Goal: Task Accomplishment & Management: Use online tool/utility

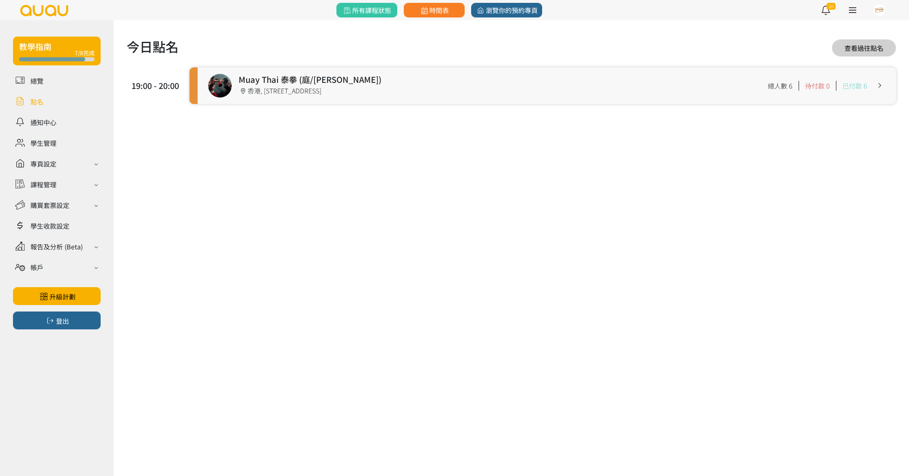
click at [501, 119] on div "今日點名 查看過往點名 19:00 - 20:00 Muay Thai 泰拳 (庭/Nick) 19:00 - 20:00 香港, 香港島, 北角, 炮台山英…" at bounding box center [512, 77] width 796 height 114
drag, startPoint x: 422, startPoint y: 87, endPoint x: 416, endPoint y: 88, distance: 5.7
click at [422, 87] on link at bounding box center [547, 85] width 699 height 37
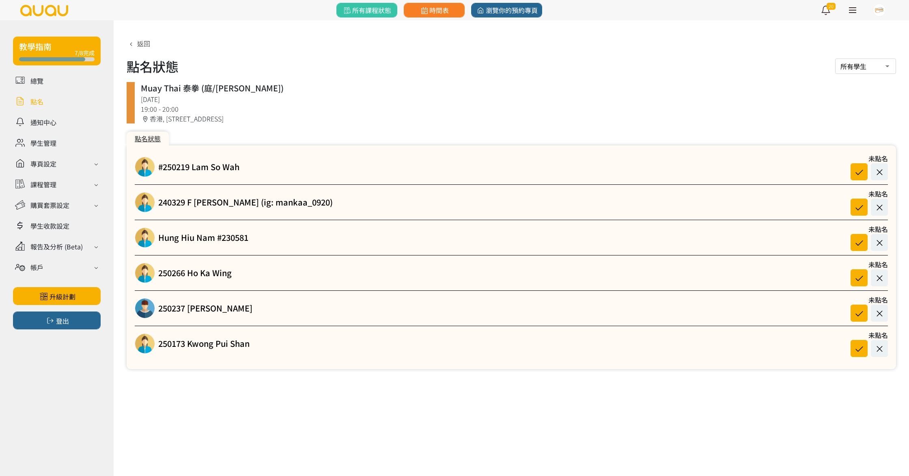
click at [408, 451] on div "教學指南 7/8完成 總覽 點名 通知中心 學生管理 專頁設定 外觀與主題 基本資料 資格和認證 課程管理 課程 課程設定 課程組合 (Beta) 私人預約 …" at bounding box center [454, 238] width 909 height 476
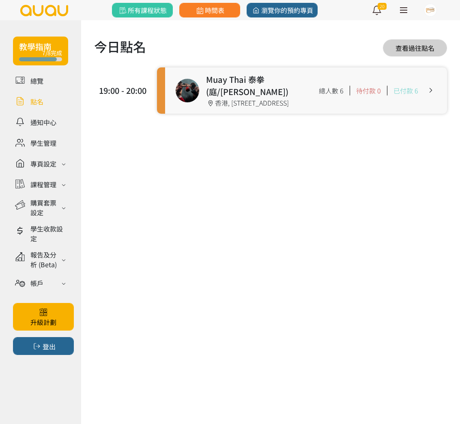
click at [212, 96] on link at bounding box center [306, 90] width 282 height 46
click at [270, 100] on link at bounding box center [306, 90] width 282 height 46
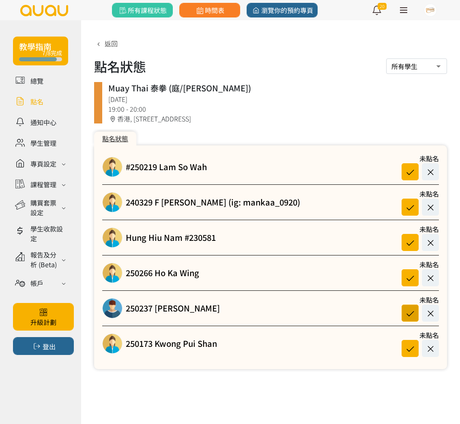
click at [403, 312] on icon at bounding box center [410, 313] width 15 height 11
click at [414, 274] on icon at bounding box center [410, 277] width 15 height 11
click at [416, 171] on div at bounding box center [417, 171] width 45 height 17
click at [414, 171] on icon at bounding box center [410, 171] width 15 height 11
click at [414, 344] on icon at bounding box center [410, 348] width 15 height 11
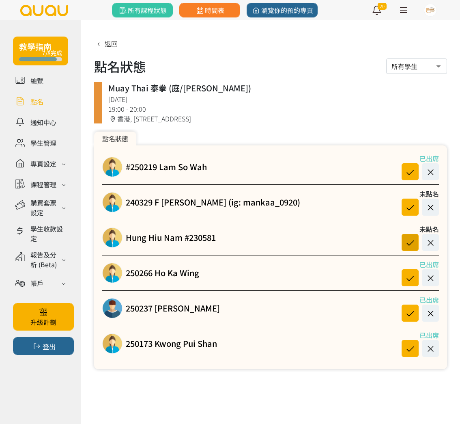
click at [412, 238] on icon at bounding box center [410, 242] width 15 height 11
click at [402, 234] on button at bounding box center [410, 242] width 17 height 17
click at [410, 208] on icon at bounding box center [410, 207] width 15 height 11
